Goal: Information Seeking & Learning: Learn about a topic

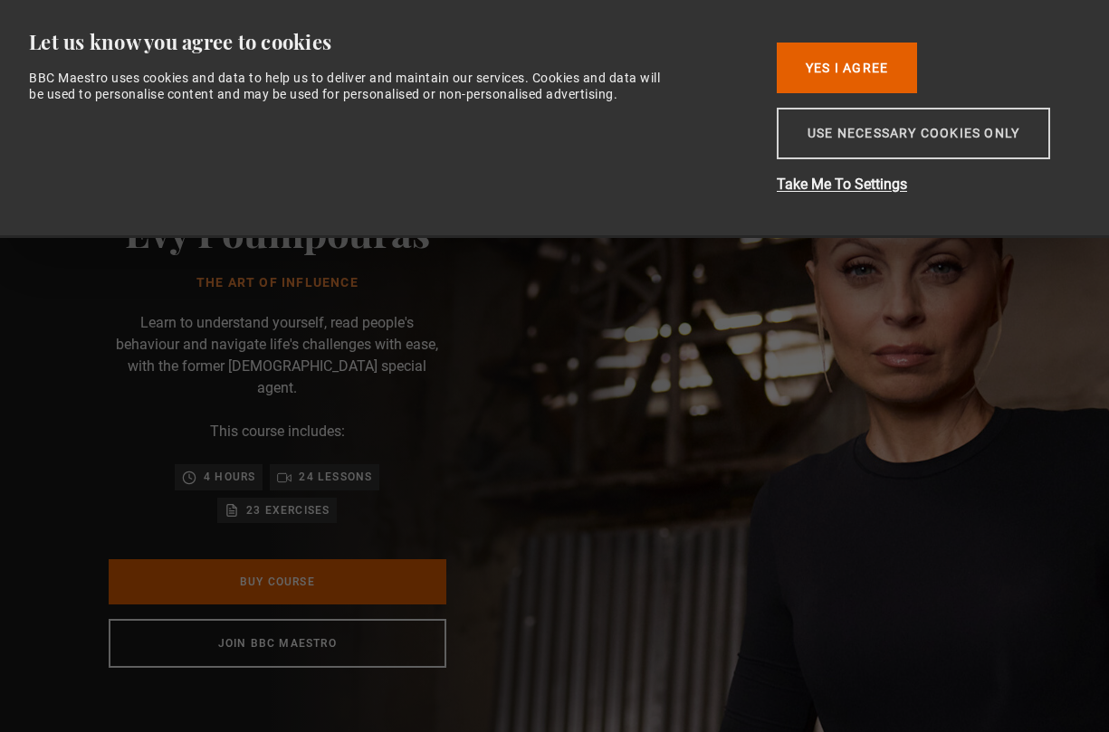
click at [884, 133] on button "Use necessary cookies only" at bounding box center [913, 134] width 273 height 52
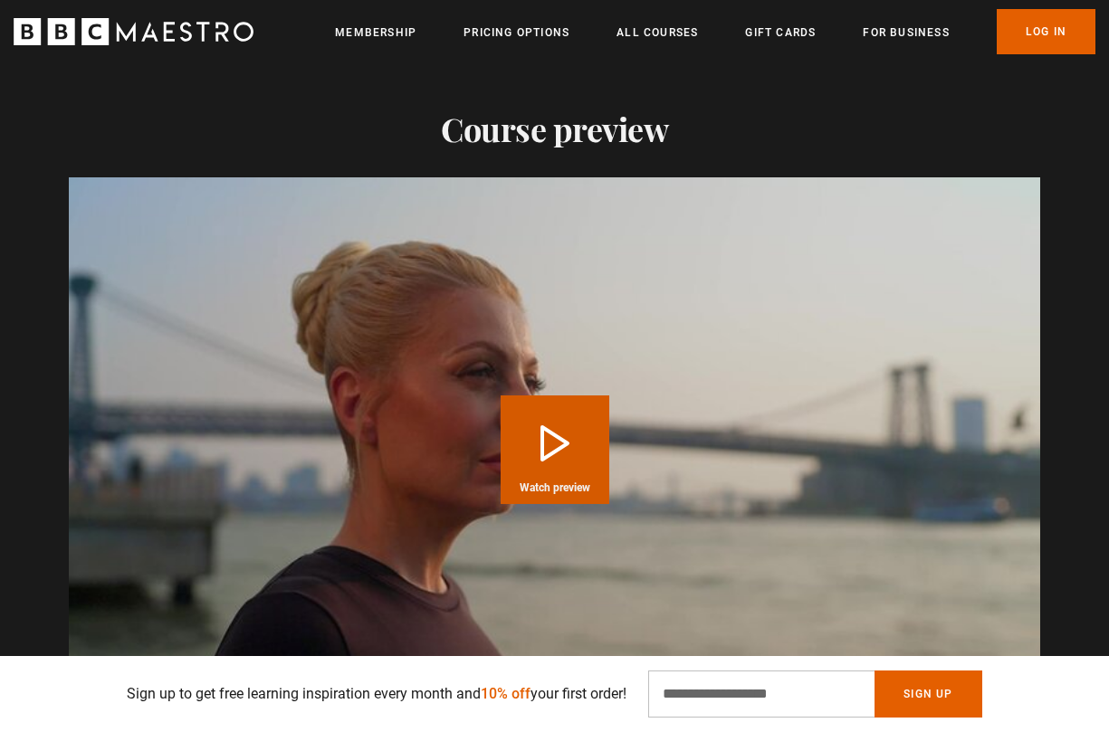
scroll to position [0, 436]
click at [559, 424] on button "Play Course overview for The Art of Influence with [PERSON_NAME] Watch preview" at bounding box center [554, 450] width 109 height 109
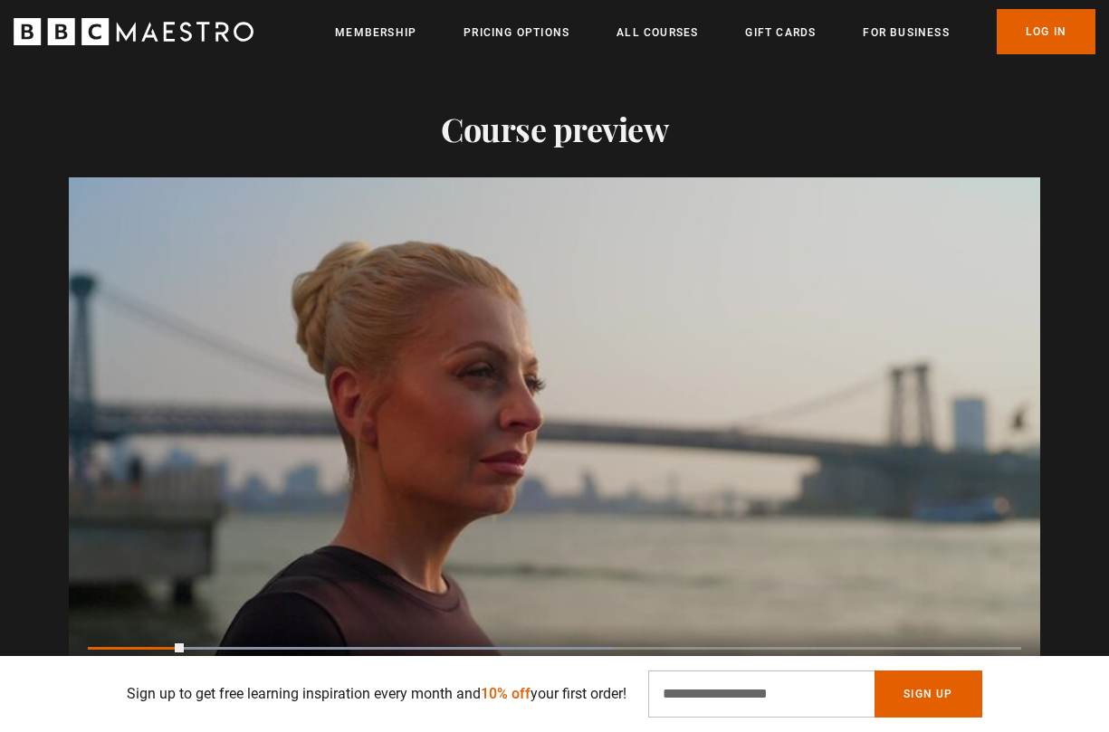
scroll to position [0, 654]
click at [329, 645] on div "Loaded : 67.48% 0:23 0:14" at bounding box center [554, 647] width 933 height 5
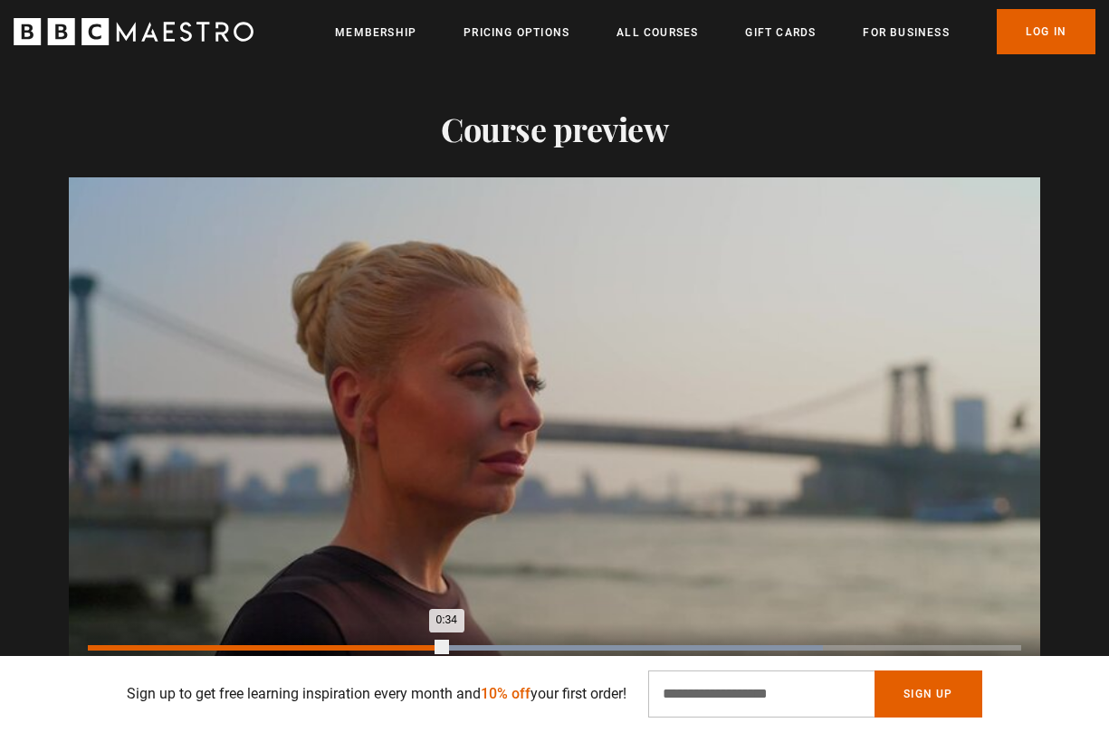
click at [445, 645] on div "Loaded : 78.73% 0:34 0:34" at bounding box center [554, 647] width 933 height 5
click at [710, 645] on div "Loaded : 100.00% 0:58 0:58" at bounding box center [554, 647] width 933 height 5
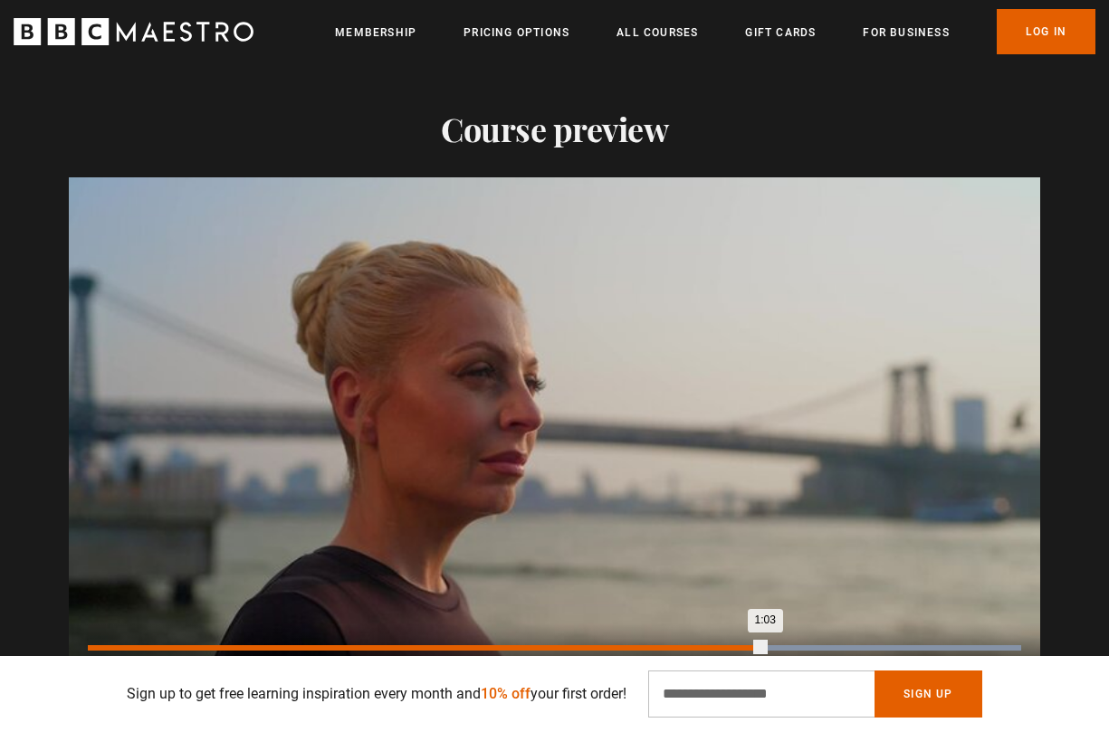
scroll to position [0, 1309]
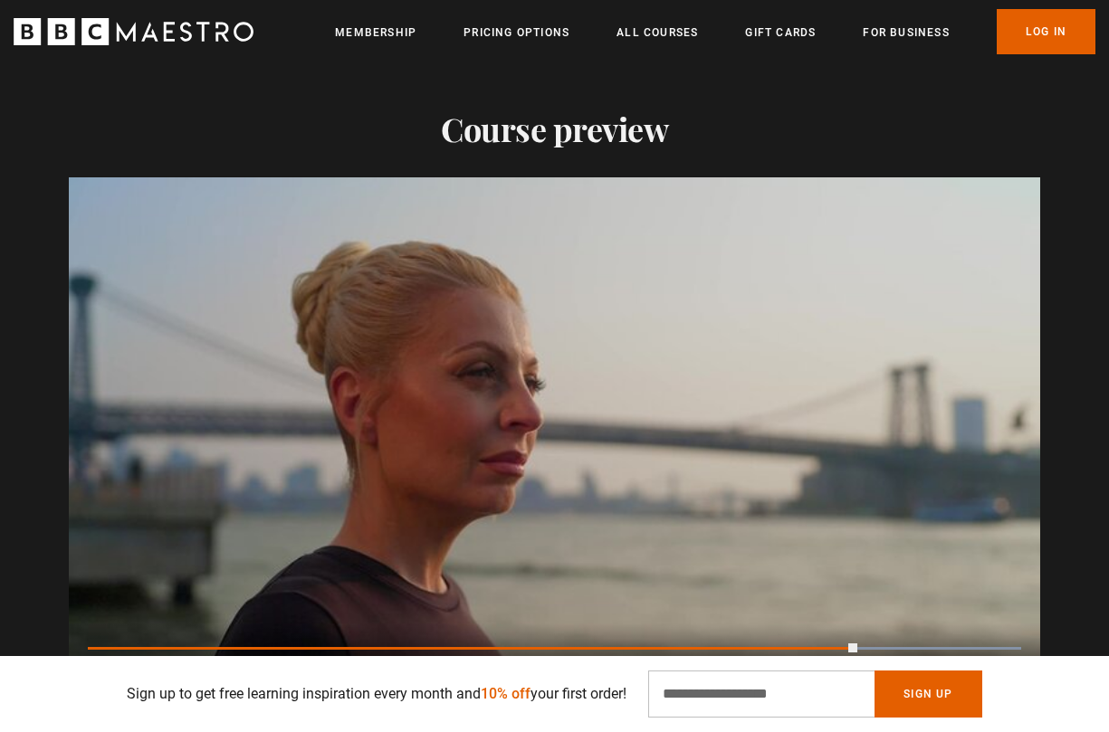
click at [132, 586] on video "Video Player" at bounding box center [554, 450] width 971 height 547
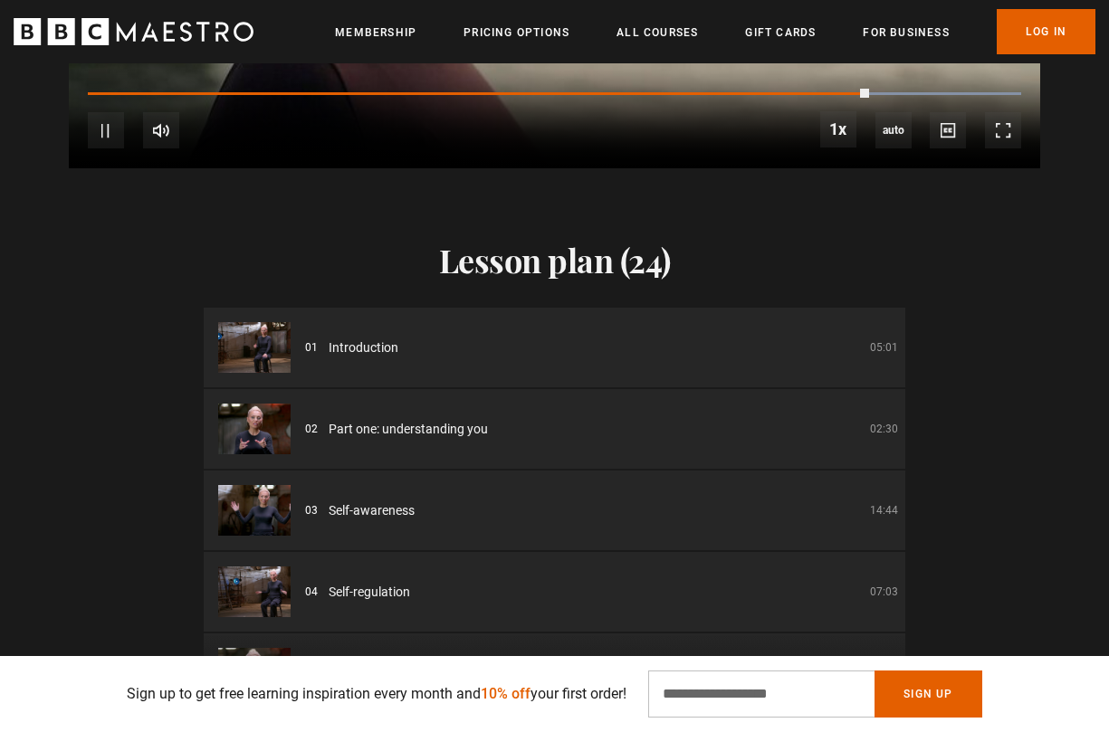
scroll to position [2338, 0]
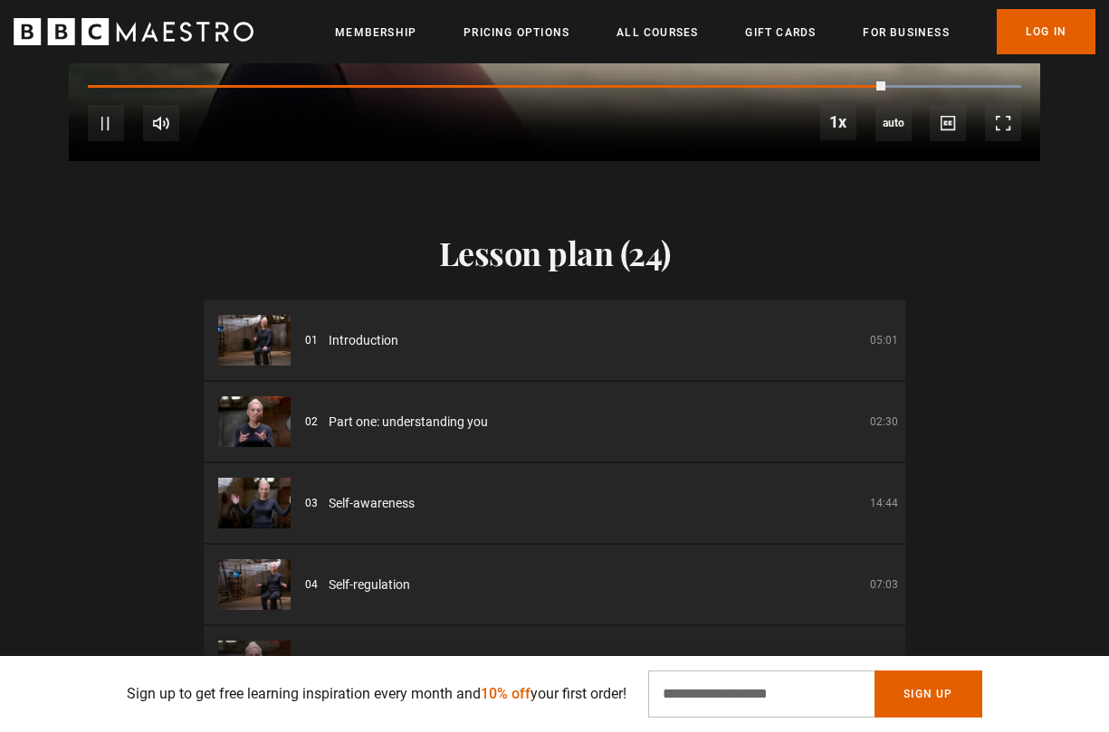
click at [281, 318] on img at bounding box center [254, 340] width 72 height 51
click at [110, 105] on span "Video Player" at bounding box center [106, 123] width 36 height 36
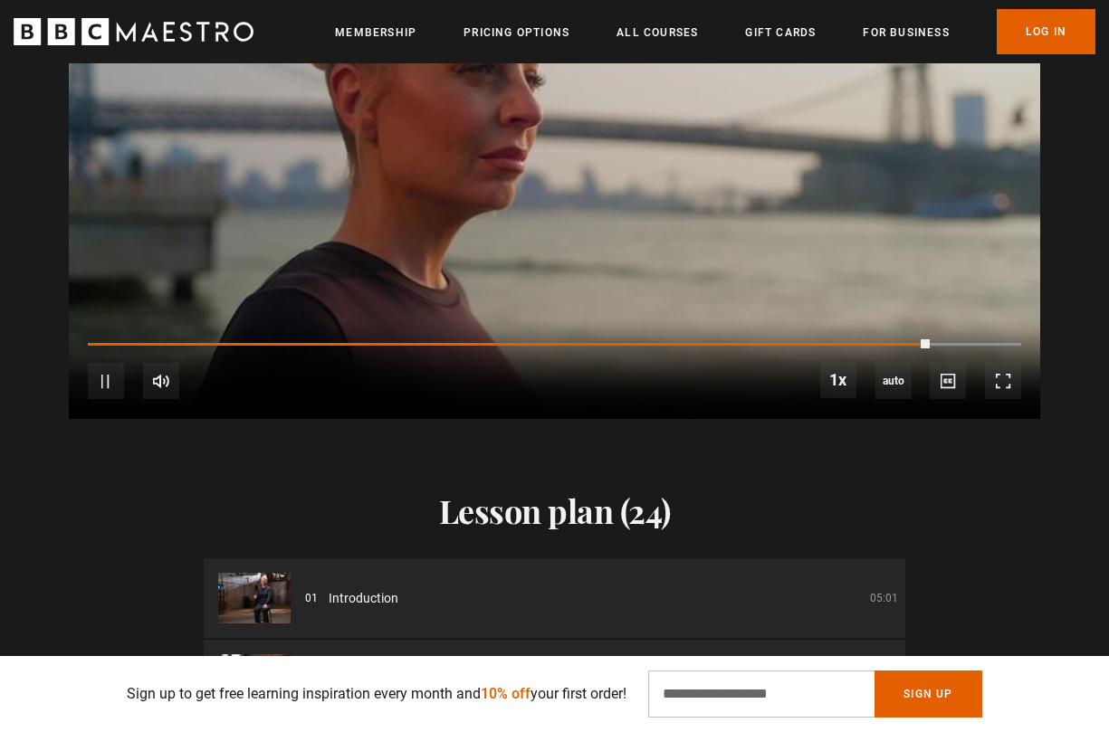
scroll to position [2111, 0]
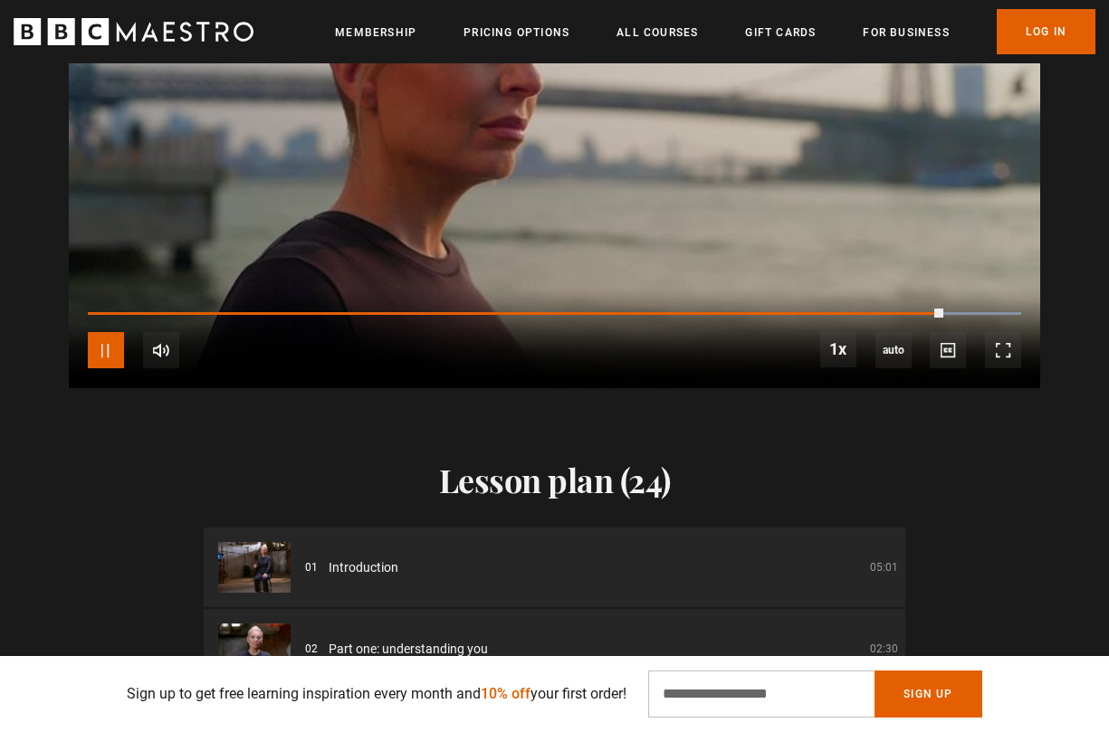
click at [101, 332] on span "Video Player" at bounding box center [106, 350] width 36 height 36
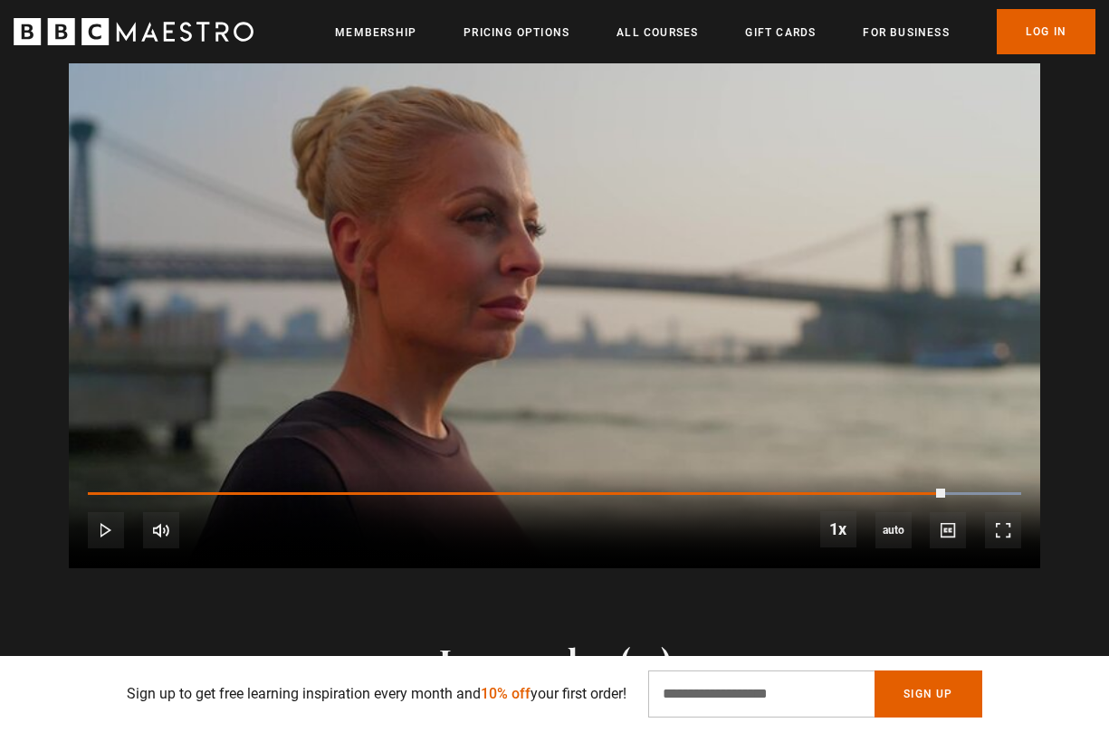
click at [101, 327] on video "Video Player" at bounding box center [554, 296] width 971 height 547
click at [108, 512] on span "Video Player" at bounding box center [106, 530] width 36 height 36
